Goal: Communication & Community: Ask a question

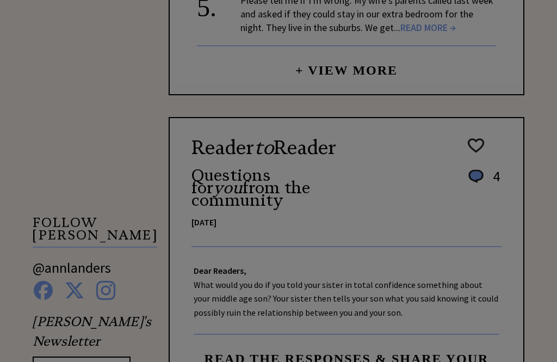
scroll to position [814, 0]
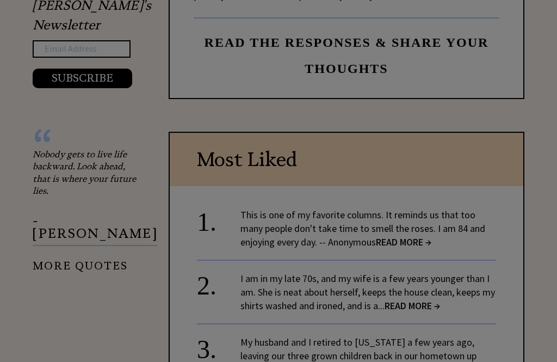
scroll to position [1159, 0]
click at [412, 289] on div "Ask [PERSON_NAME] a Question X Using [PERSON_NAME]' 47 [PERSON_NAME] archive of…" at bounding box center [278, 112] width 557 height 2543
click at [417, 283] on div "Ask [PERSON_NAME] a Question X Using [PERSON_NAME]' 47 [PERSON_NAME] archive of…" at bounding box center [278, 112] width 557 height 2543
click at [418, 285] on div "Ask [PERSON_NAME] a Question X Using [PERSON_NAME]' 47 [PERSON_NAME] archive of…" at bounding box center [278, 112] width 557 height 2543
click at [424, 272] on div "Ask [PERSON_NAME] a Question X Using [PERSON_NAME]' 47 [PERSON_NAME] archive of…" at bounding box center [278, 112] width 557 height 2543
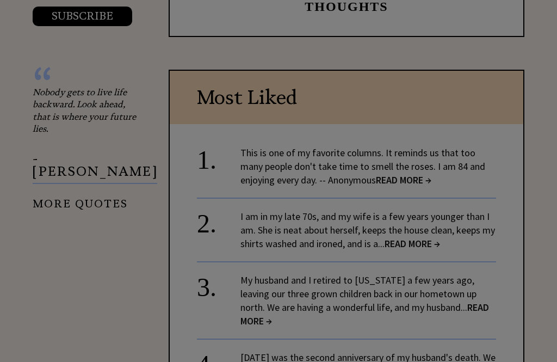
scroll to position [1222, 0]
click at [369, 198] on div "Ask [PERSON_NAME] a Question X Using [PERSON_NAME]' 47 [PERSON_NAME] archive of…" at bounding box center [278, 49] width 557 height 2543
click at [217, 190] on div "Ask [PERSON_NAME] a Question X Using [PERSON_NAME]' 47 [PERSON_NAME] archive of…" at bounding box center [278, 49] width 557 height 2543
click at [214, 201] on div "Ask [PERSON_NAME] a Question X Using [PERSON_NAME]' 47 [PERSON_NAME] archive of…" at bounding box center [278, 49] width 557 height 2543
click at [328, 203] on div "Ask [PERSON_NAME] a Question X Using [PERSON_NAME]' 47 [PERSON_NAME] archive of…" at bounding box center [278, 49] width 557 height 2543
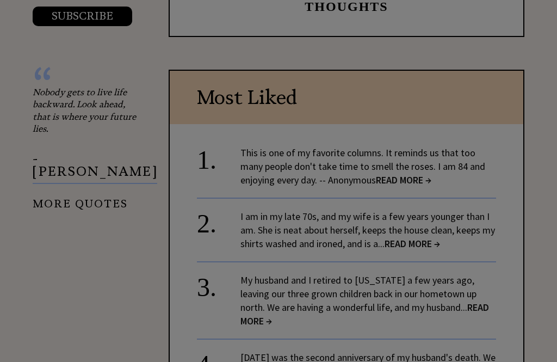
click at [334, 205] on div "Ask [PERSON_NAME] a Question X Using [PERSON_NAME]' 47 [PERSON_NAME] archive of…" at bounding box center [278, 49] width 557 height 2543
click at [429, 220] on div "Ask [PERSON_NAME] a Question X Using [PERSON_NAME]' 47 [PERSON_NAME] archive of…" at bounding box center [278, 49] width 557 height 2543
click at [469, 349] on div "Ask [PERSON_NAME] a Question X Using [PERSON_NAME]' 47 [PERSON_NAME] archive of…" at bounding box center [278, 49] width 557 height 2543
click at [359, 347] on div "Ask [PERSON_NAME] a Question X Using [PERSON_NAME]' 47 [PERSON_NAME] archive of…" at bounding box center [278, 49] width 557 height 2543
click at [361, 345] on div "Ask [PERSON_NAME] a Question X Using [PERSON_NAME]' 47 [PERSON_NAME] archive of…" at bounding box center [278, 49] width 557 height 2543
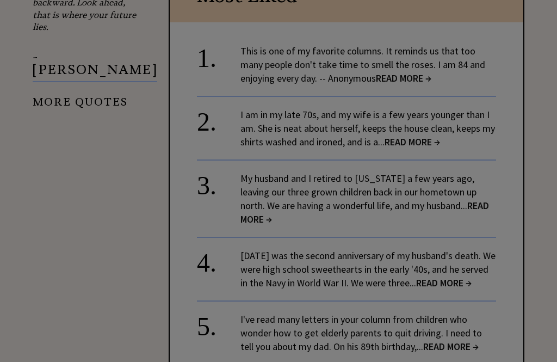
scroll to position [1317, 0]
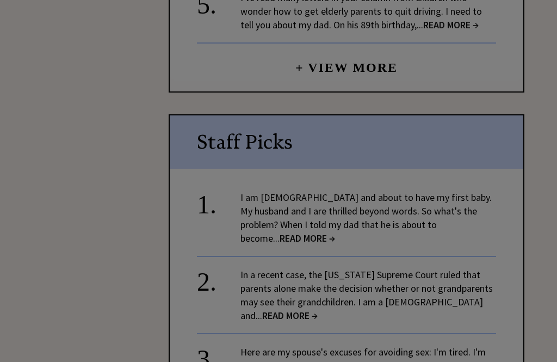
scroll to position [1645, 0]
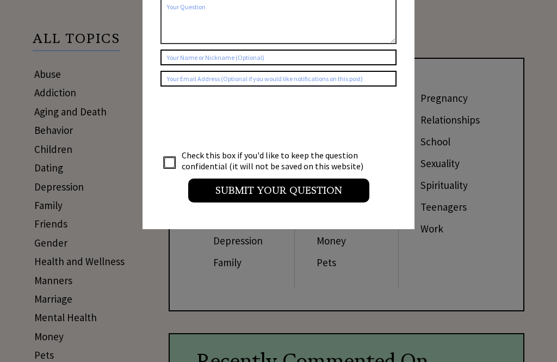
scroll to position [156, 0]
